Goal: Use online tool/utility: Utilize a website feature to perform a specific function

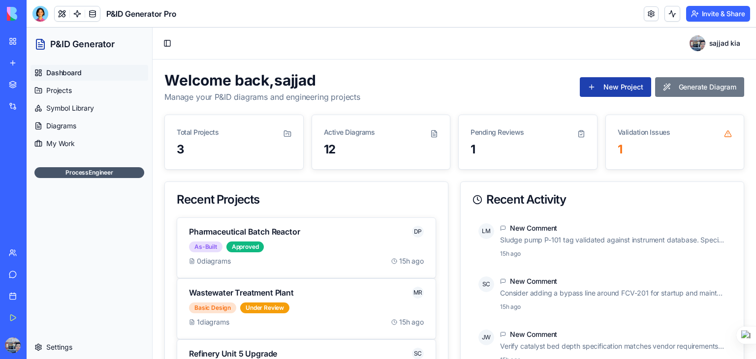
click at [683, 85] on button "Generate Diagram" at bounding box center [699, 87] width 89 height 20
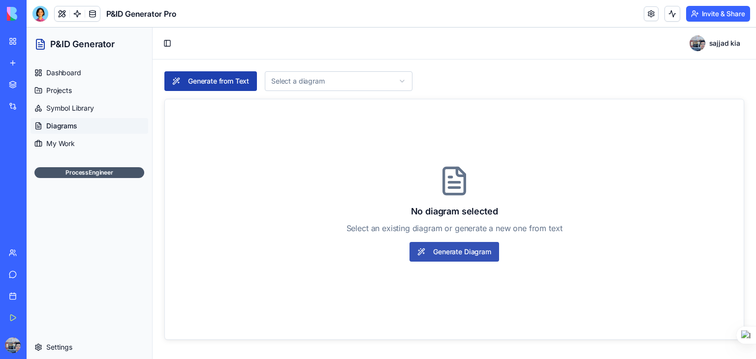
click at [444, 253] on button "Generate Diagram" at bounding box center [454, 252] width 89 height 20
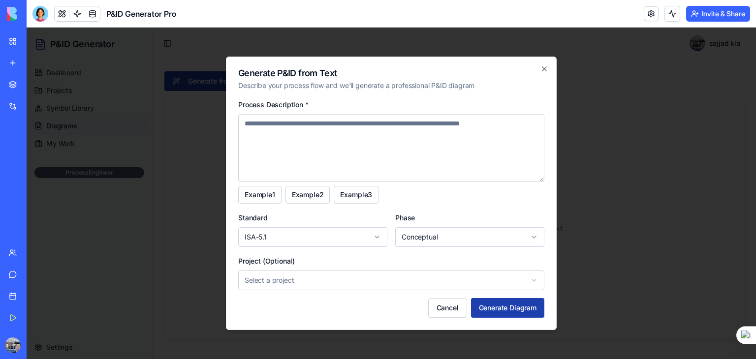
click at [276, 131] on textarea "Process Description *" at bounding box center [391, 148] width 306 height 68
click at [269, 123] on textarea "**********" at bounding box center [391, 148] width 306 height 68
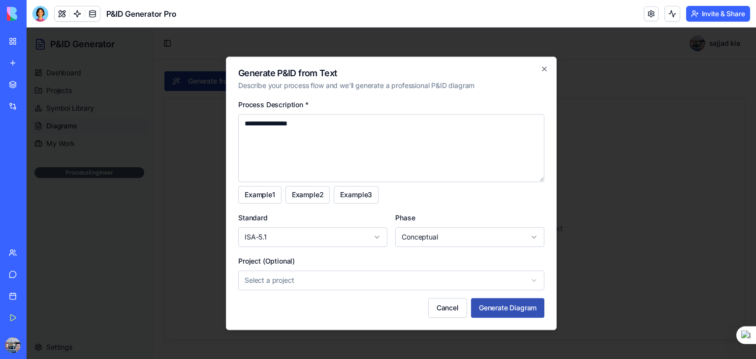
click at [510, 304] on button "Generate Diagram" at bounding box center [507, 308] width 73 height 20
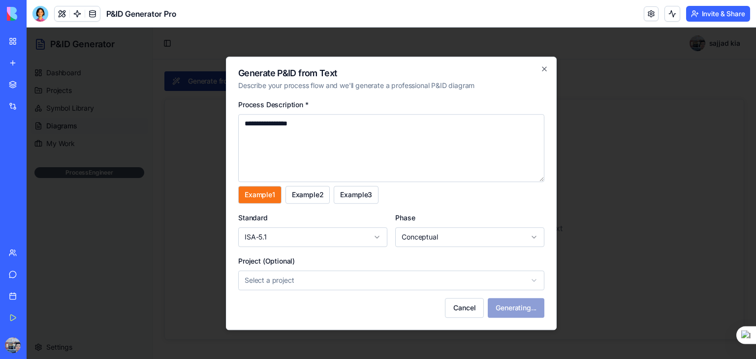
click at [272, 200] on button "Example 1" at bounding box center [259, 195] width 43 height 18
type textarea "**********"
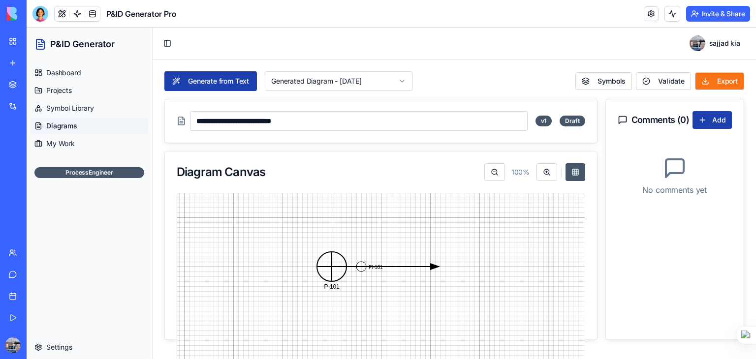
click at [699, 77] on button "Export" at bounding box center [719, 81] width 49 height 18
click at [706, 81] on button "Export" at bounding box center [719, 81] width 49 height 18
click at [332, 268] on rect at bounding box center [381, 291] width 591 height 443
click at [77, 112] on span "Symbol Library" at bounding box center [70, 108] width 48 height 10
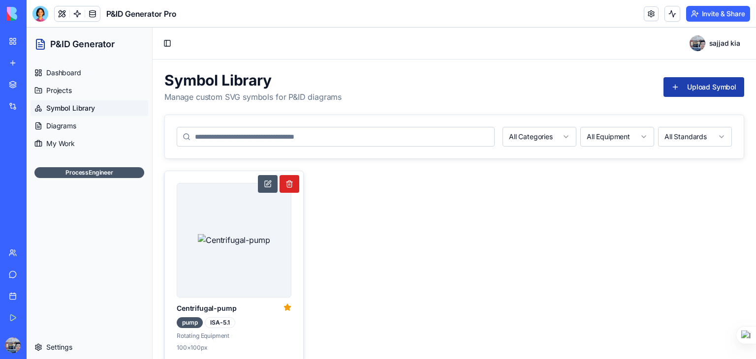
click at [231, 238] on img at bounding box center [234, 240] width 72 height 12
click at [192, 320] on div "pump" at bounding box center [190, 323] width 26 height 11
click at [230, 246] on img at bounding box center [234, 240] width 72 height 12
click at [231, 246] on img at bounding box center [234, 240] width 72 height 12
drag, startPoint x: 231, startPoint y: 273, endPoint x: 280, endPoint y: 310, distance: 60.8
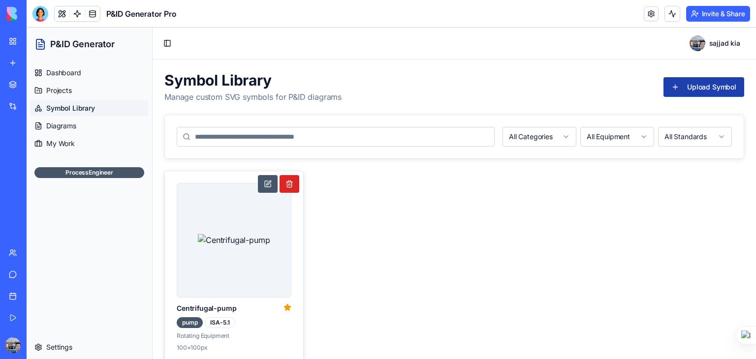
click at [232, 246] on img at bounding box center [234, 240] width 72 height 12
click at [284, 304] on icon at bounding box center [288, 308] width 8 height 8
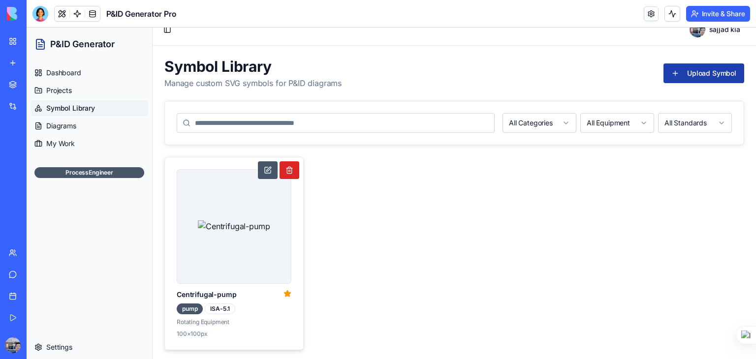
click at [234, 230] on img at bounding box center [234, 227] width 72 height 12
click at [266, 169] on button at bounding box center [268, 171] width 20 height 18
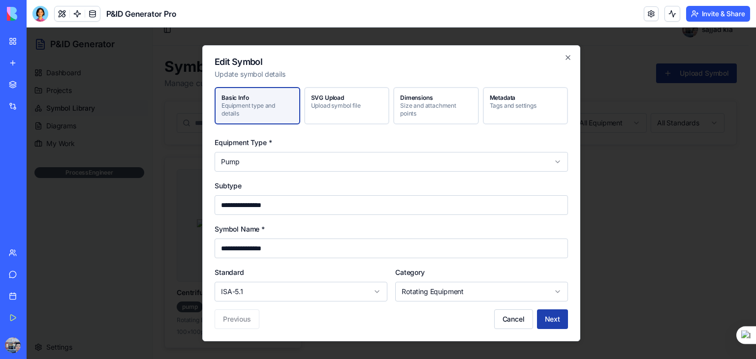
drag, startPoint x: 282, startPoint y: 205, endPoint x: 219, endPoint y: 203, distance: 62.6
click at [219, 203] on input "**********" at bounding box center [392, 206] width 354 height 20
click at [567, 58] on icon "button" at bounding box center [568, 58] width 8 height 8
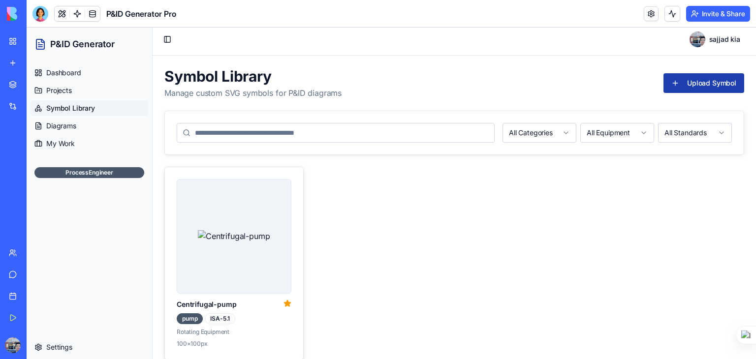
scroll to position [0, 0]
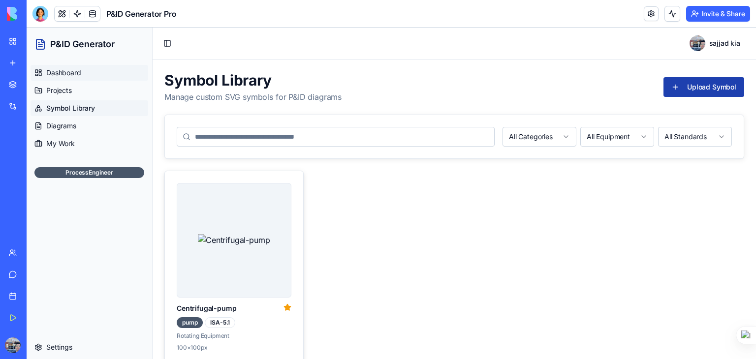
click at [98, 74] on link "Dashboard" at bounding box center [90, 73] width 118 height 16
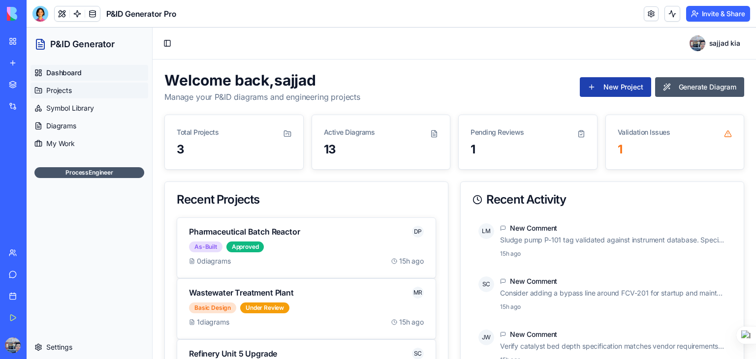
click at [72, 94] on link "Projects" at bounding box center [90, 91] width 118 height 16
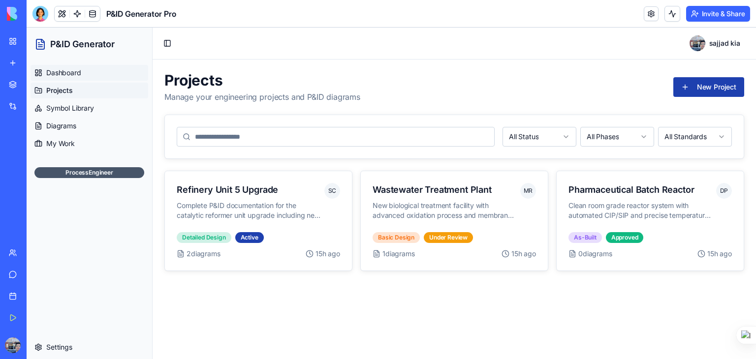
click at [83, 77] on link "Dashboard" at bounding box center [90, 73] width 118 height 16
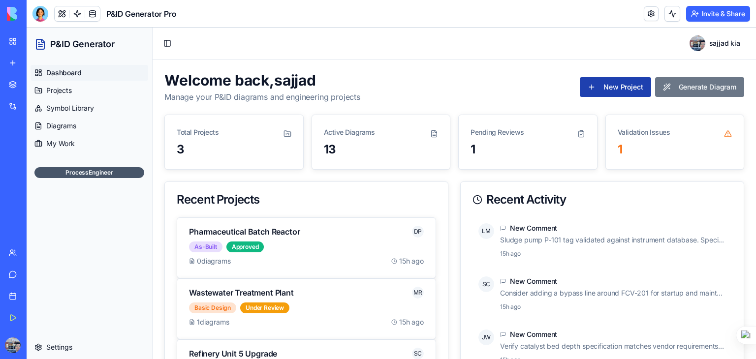
click at [700, 90] on button "Generate Diagram" at bounding box center [699, 87] width 89 height 20
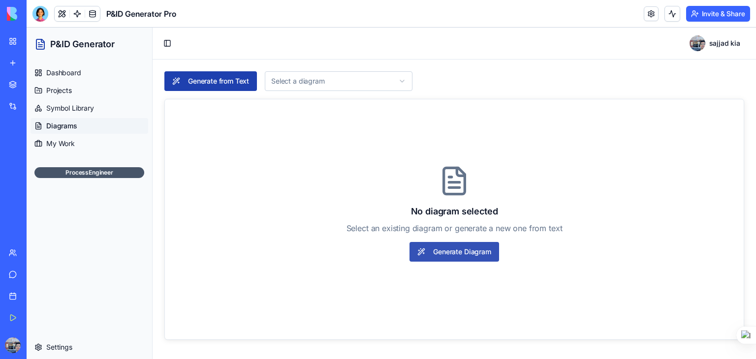
click at [455, 250] on button "Generate Diagram" at bounding box center [454, 252] width 89 height 20
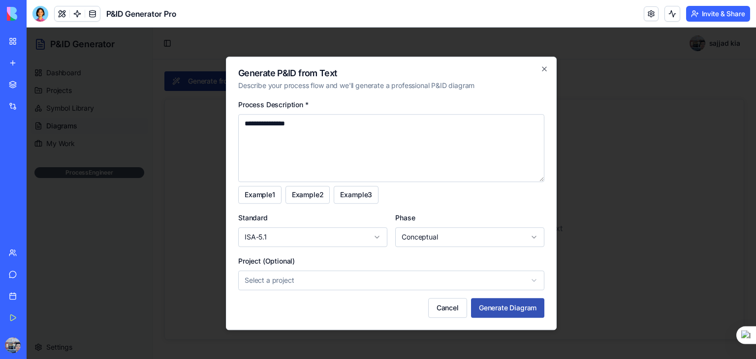
type textarea "**********"
click at [499, 308] on button "Generate Diagram" at bounding box center [507, 308] width 73 height 20
click at [509, 307] on div "Cancel Generating..." at bounding box center [391, 308] width 306 height 20
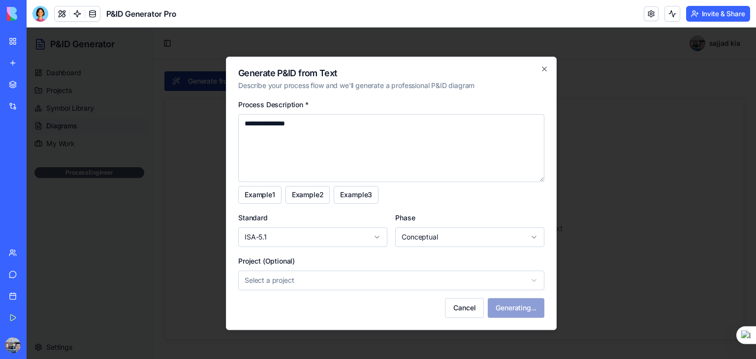
click at [603, 260] on div at bounding box center [392, 194] width 730 height 332
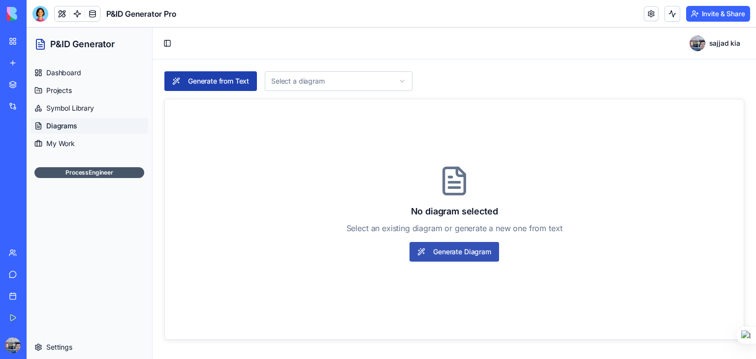
click at [461, 249] on button "Generate Diagram" at bounding box center [454, 252] width 89 height 20
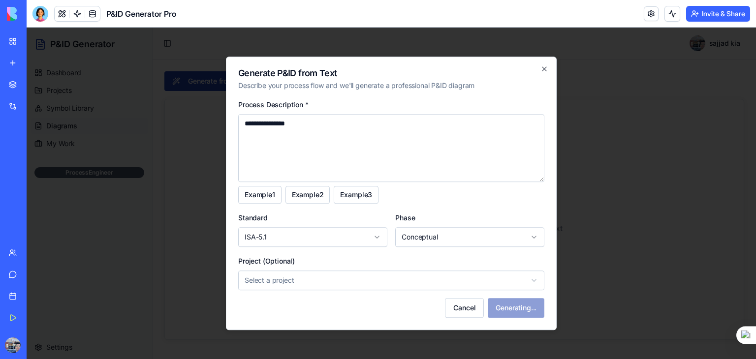
click at [666, 264] on div at bounding box center [392, 194] width 730 height 332
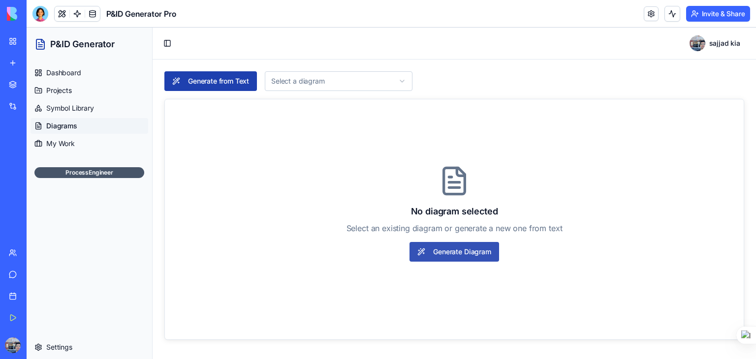
click at [450, 255] on button "Generate Diagram" at bounding box center [454, 252] width 89 height 20
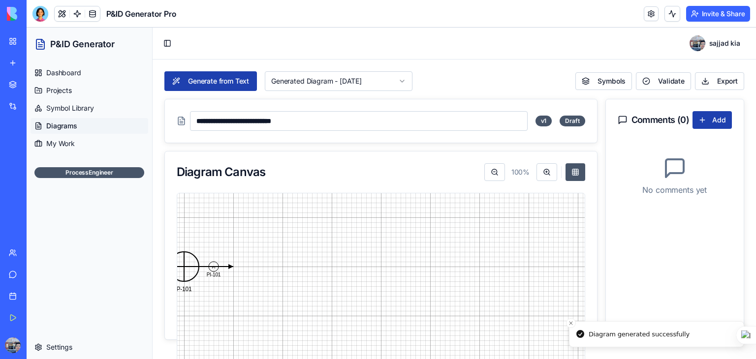
drag, startPoint x: 230, startPoint y: 286, endPoint x: 255, endPoint y: 282, distance: 24.9
click at [255, 282] on rect at bounding box center [381, 291] width 591 height 443
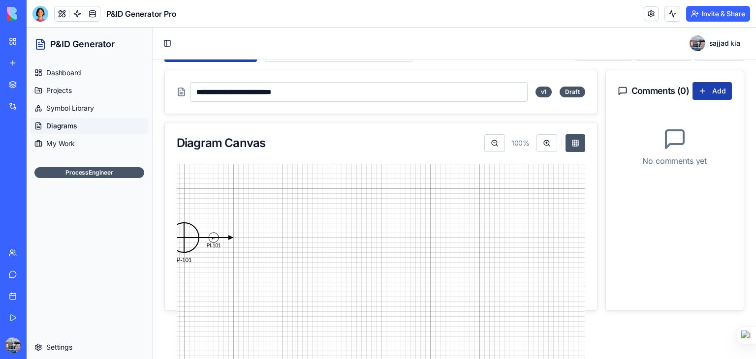
scroll to position [41, 0]
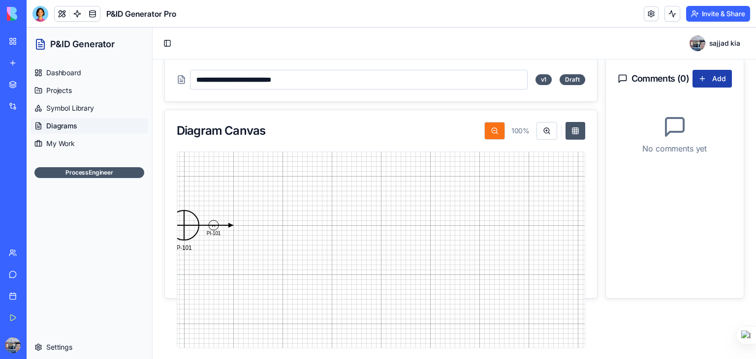
click at [486, 131] on button at bounding box center [495, 131] width 21 height 18
click at [491, 133] on button at bounding box center [495, 131] width 21 height 18
click at [492, 131] on button at bounding box center [495, 131] width 21 height 18
click at [83, 112] on span "Symbol Library" at bounding box center [70, 108] width 48 height 10
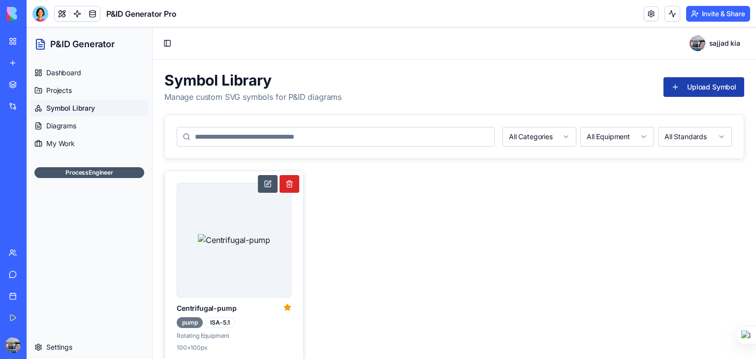
click at [192, 321] on div "pump" at bounding box center [190, 323] width 26 height 11
click at [243, 322] on div "pump ISA-5.1" at bounding box center [234, 323] width 115 height 11
click at [228, 234] on img at bounding box center [234, 240] width 72 height 12
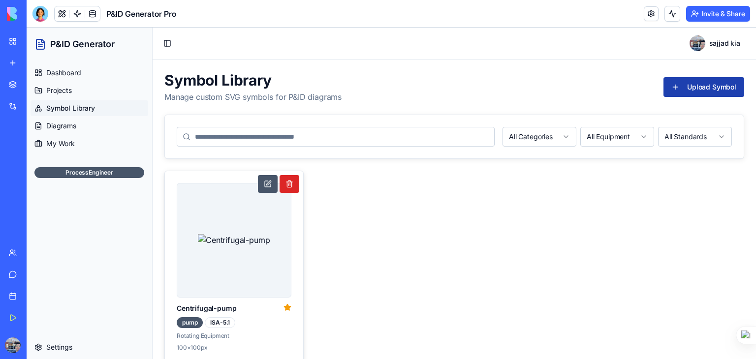
click at [228, 234] on img at bounding box center [234, 240] width 72 height 12
click at [247, 136] on input at bounding box center [336, 137] width 318 height 20
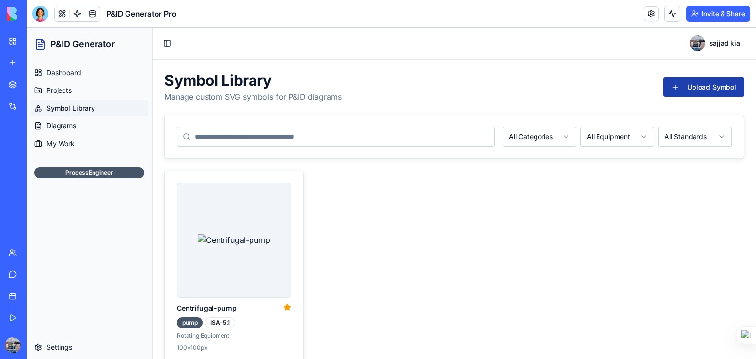
paste input "**********"
type input "**********"
click at [341, 235] on div "Centrifugal-pump pump ISA-5.1 Rotating Equipment 100 × 100 px" at bounding box center [454, 268] width 580 height 194
click at [91, 176] on div "ProcessEngineer" at bounding box center [89, 172] width 110 height 11
click at [41, 17] on div at bounding box center [41, 14] width 16 height 16
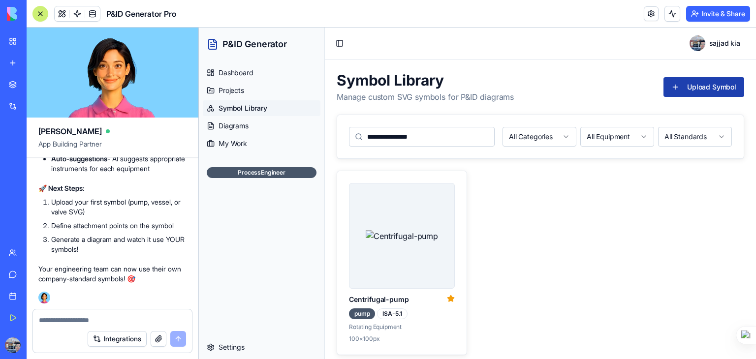
click at [103, 318] on textarea at bounding box center [112, 321] width 147 height 10
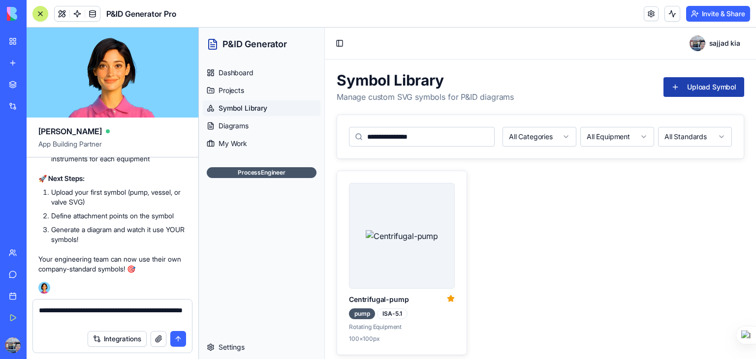
type textarea "**********"
click at [179, 339] on button "submit" at bounding box center [178, 339] width 16 height 16
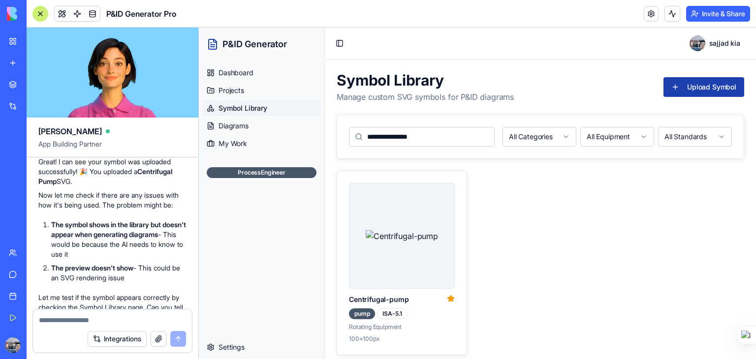
scroll to position [4521, 0]
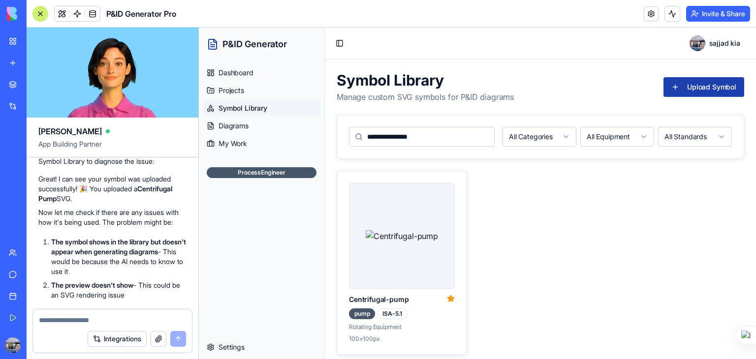
drag, startPoint x: 51, startPoint y: 222, endPoint x: 93, endPoint y: 235, distance: 43.8
click at [93, 137] on ol "What exactly isn't working? The upload button doesn't respond? Upload completes…" at bounding box center [112, 74] width 148 height 126
copy li "Symbol shows but doesn't appear in diagrams?"
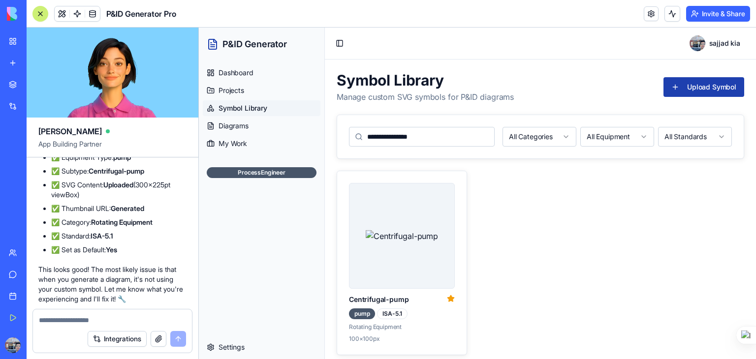
scroll to position [4915, 0]
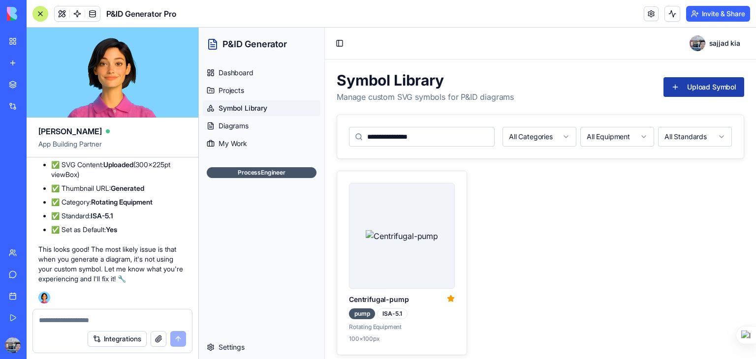
drag, startPoint x: 63, startPoint y: 188, endPoint x: 124, endPoint y: 207, distance: 63.9
click at [124, 65] on li "❌ Symbol shows in library but when you generate a diagram with "pump", it doesn…" at bounding box center [118, 51] width 135 height 30
copy li "Symbol shows in library but when you generate a diagram with "pump", it doesn't…"
paste textarea "**********"
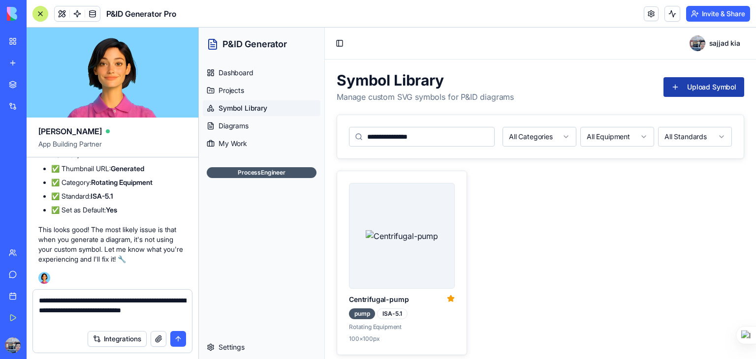
type textarea "**********"
click at [176, 342] on button "submit" at bounding box center [178, 339] width 16 height 16
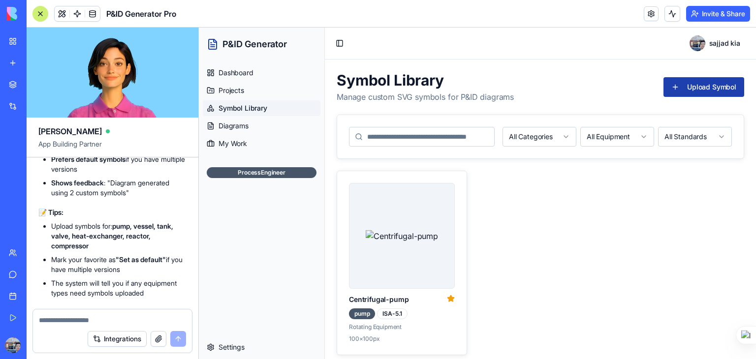
scroll to position [5499, 0]
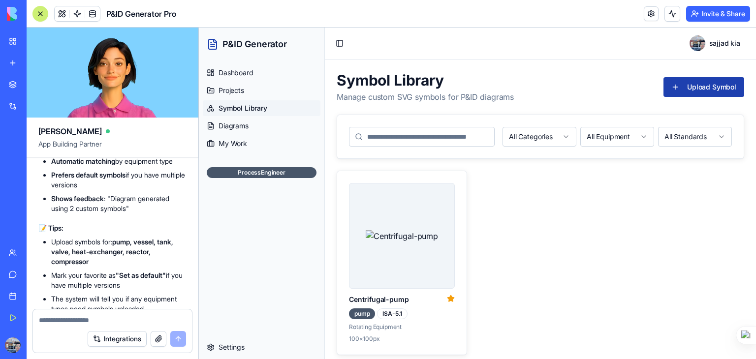
drag, startPoint x: 76, startPoint y: 213, endPoint x: 168, endPoint y: 223, distance: 93.2
click at [168, 51] on code ""Centrifugal pump P-101 connected to storage tank T-201"" at bounding box center [117, 42] width 132 height 18
copy code "Centrifugal pump P-101 connected to storage tank T-201"
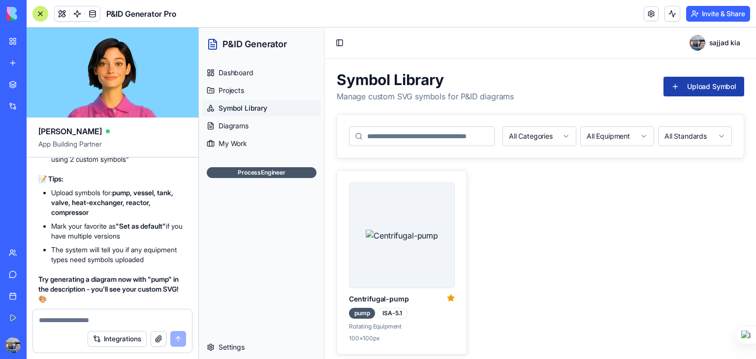
scroll to position [0, 0]
click at [252, 123] on link "Diagrams" at bounding box center [262, 126] width 118 height 16
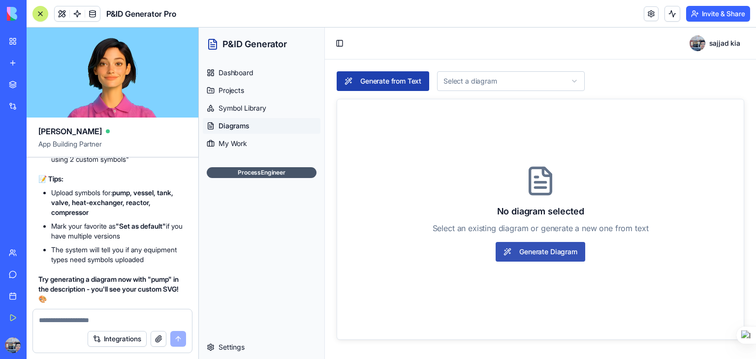
click at [527, 251] on button "Generate Diagram" at bounding box center [540, 252] width 89 height 20
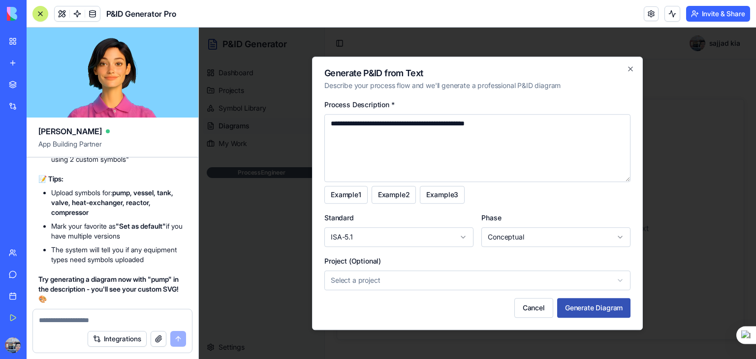
type textarea "**********"
click at [583, 307] on button "Generate Diagram" at bounding box center [593, 308] width 73 height 20
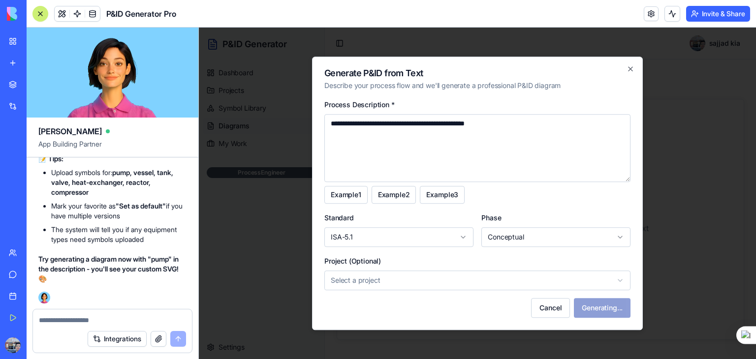
scroll to position [5745, 0]
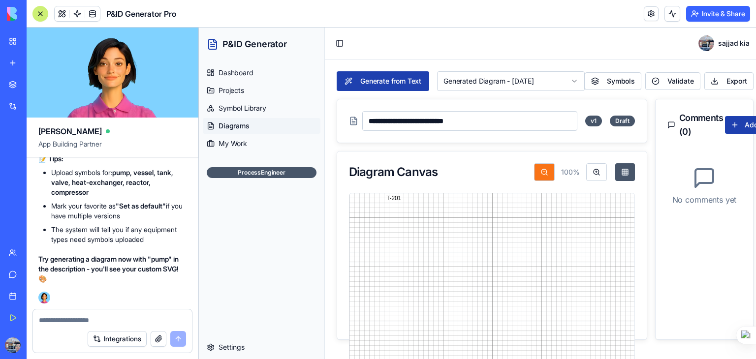
click at [546, 170] on button at bounding box center [544, 172] width 21 height 18
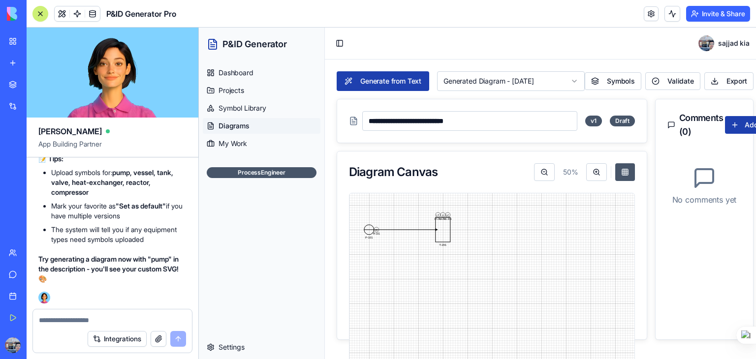
drag, startPoint x: 395, startPoint y: 223, endPoint x: 459, endPoint y: 228, distance: 64.2
click at [459, 228] on rect at bounding box center [492, 292] width 295 height 222
click at [361, 223] on rect at bounding box center [492, 292] width 295 height 222
click at [597, 172] on button at bounding box center [597, 172] width 21 height 18
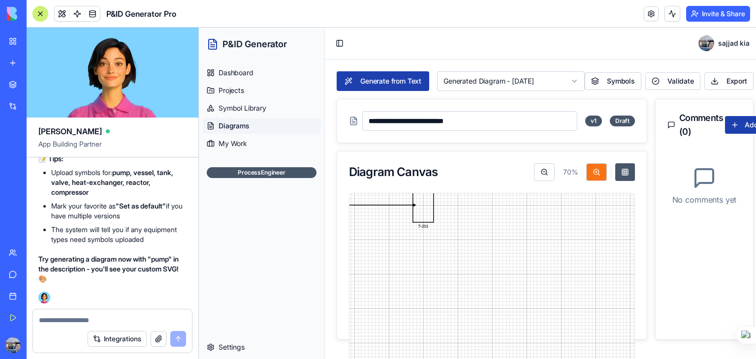
click at [597, 172] on button at bounding box center [597, 172] width 21 height 18
drag, startPoint x: 383, startPoint y: 217, endPoint x: 425, endPoint y: 253, distance: 55.9
click at [421, 271] on rect at bounding box center [492, 291] width 473 height 355
click at [422, 236] on rect at bounding box center [492, 291] width 473 height 355
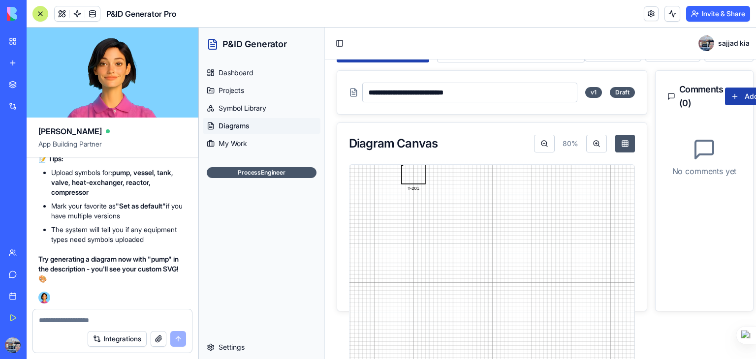
scroll to position [41, 0]
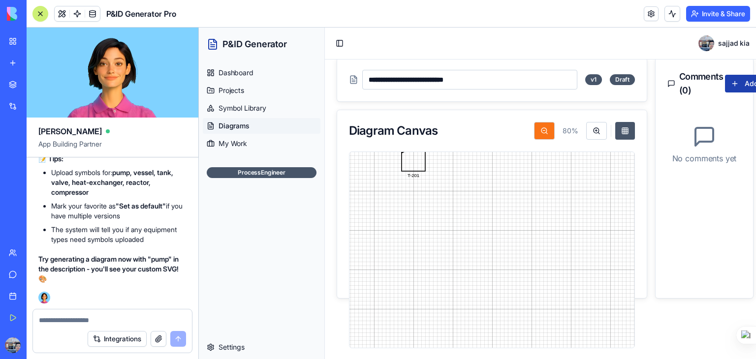
click at [544, 134] on button at bounding box center [544, 131] width 21 height 18
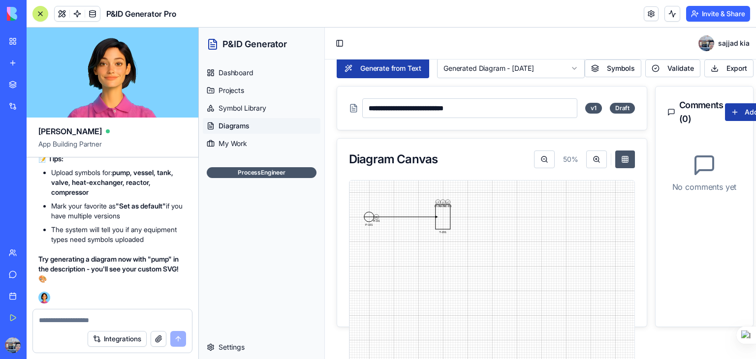
scroll to position [0, 0]
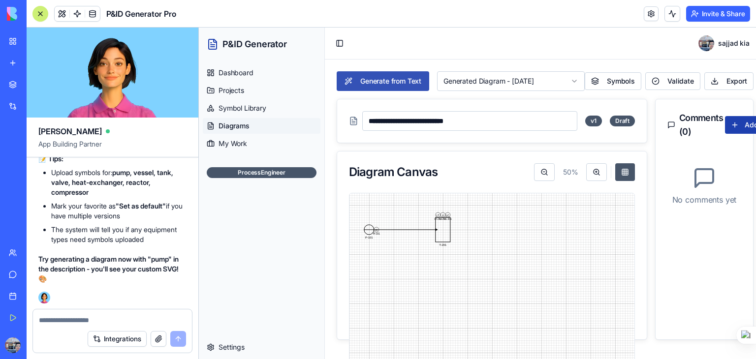
click at [366, 80] on button "Generate from Text" at bounding box center [383, 81] width 93 height 20
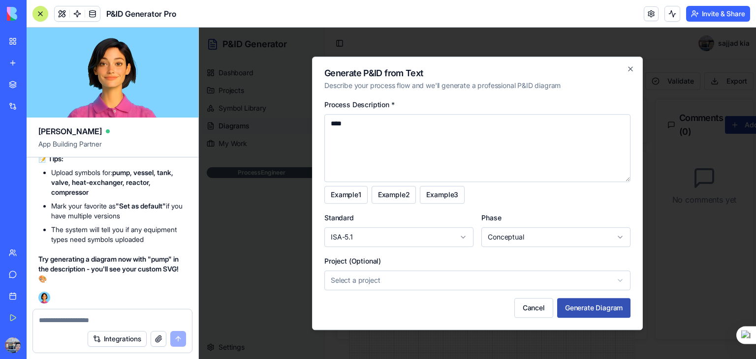
type textarea "****"
click at [609, 312] on button "Generate Diagram" at bounding box center [593, 308] width 73 height 20
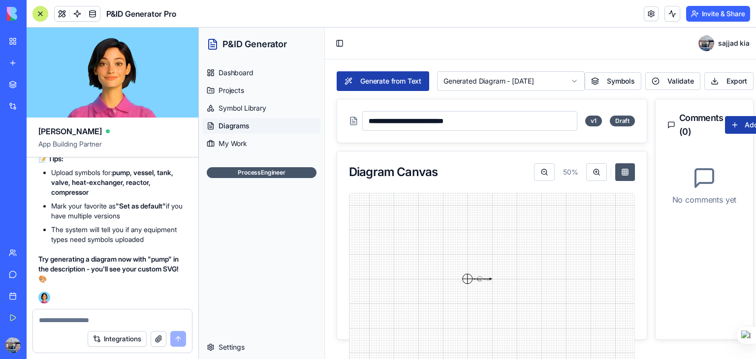
click at [87, 321] on textarea at bounding box center [113, 321] width 148 height 10
type textarea "**********"
click at [181, 341] on button "submit" at bounding box center [178, 339] width 16 height 16
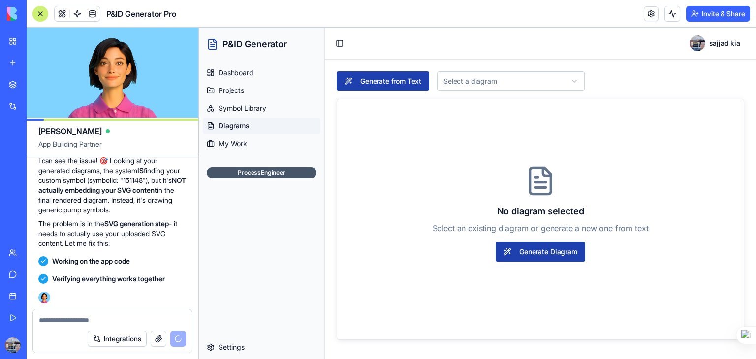
scroll to position [6390, 0]
